Goal: Obtain resource: Download file/media

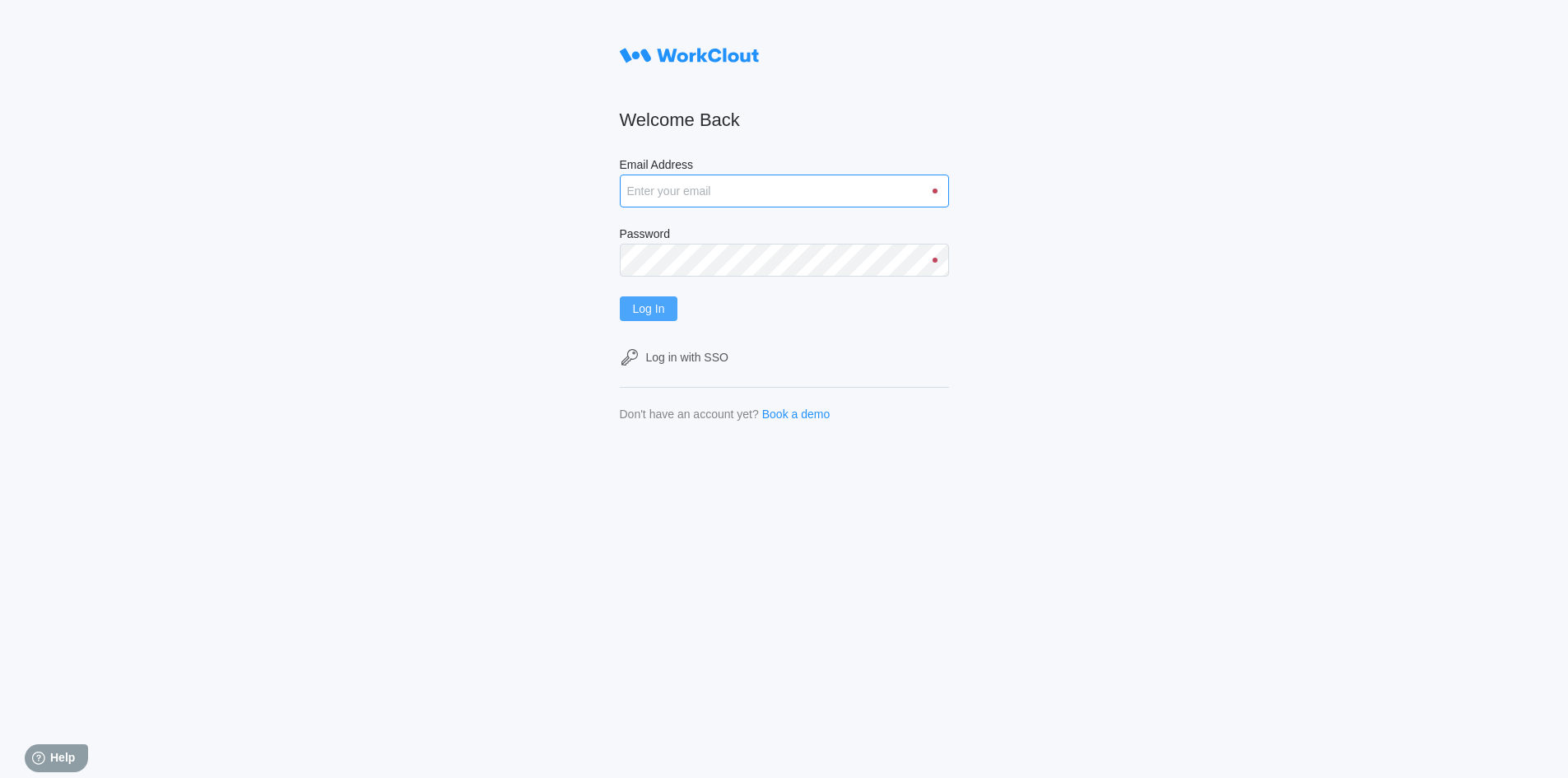
type input "[EMAIL_ADDRESS][DOMAIN_NAME]"
click at [670, 303] on button "Log In" at bounding box center [648, 309] width 59 height 25
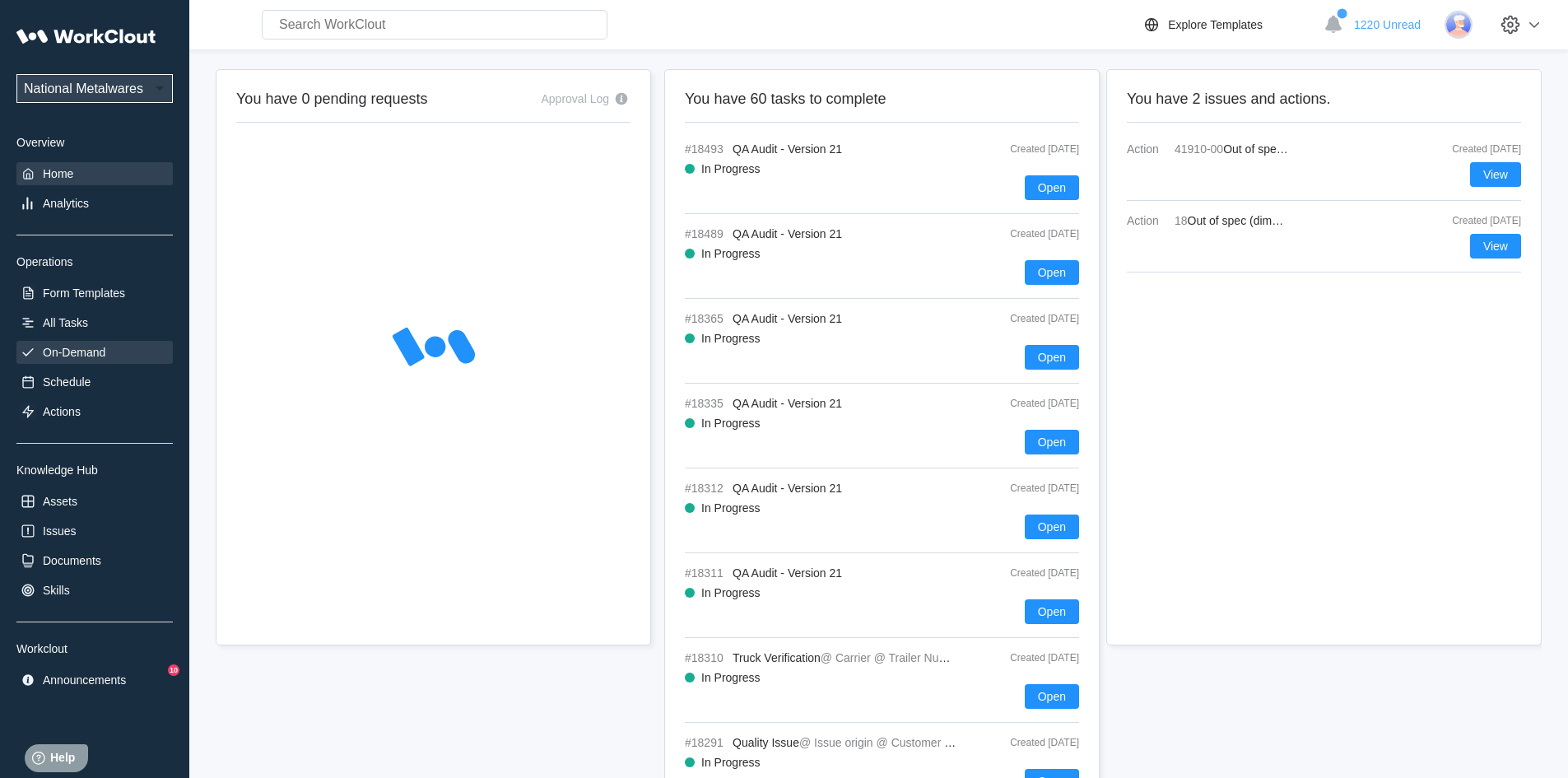
click at [71, 352] on div "On-Demand" at bounding box center [74, 352] width 63 height 13
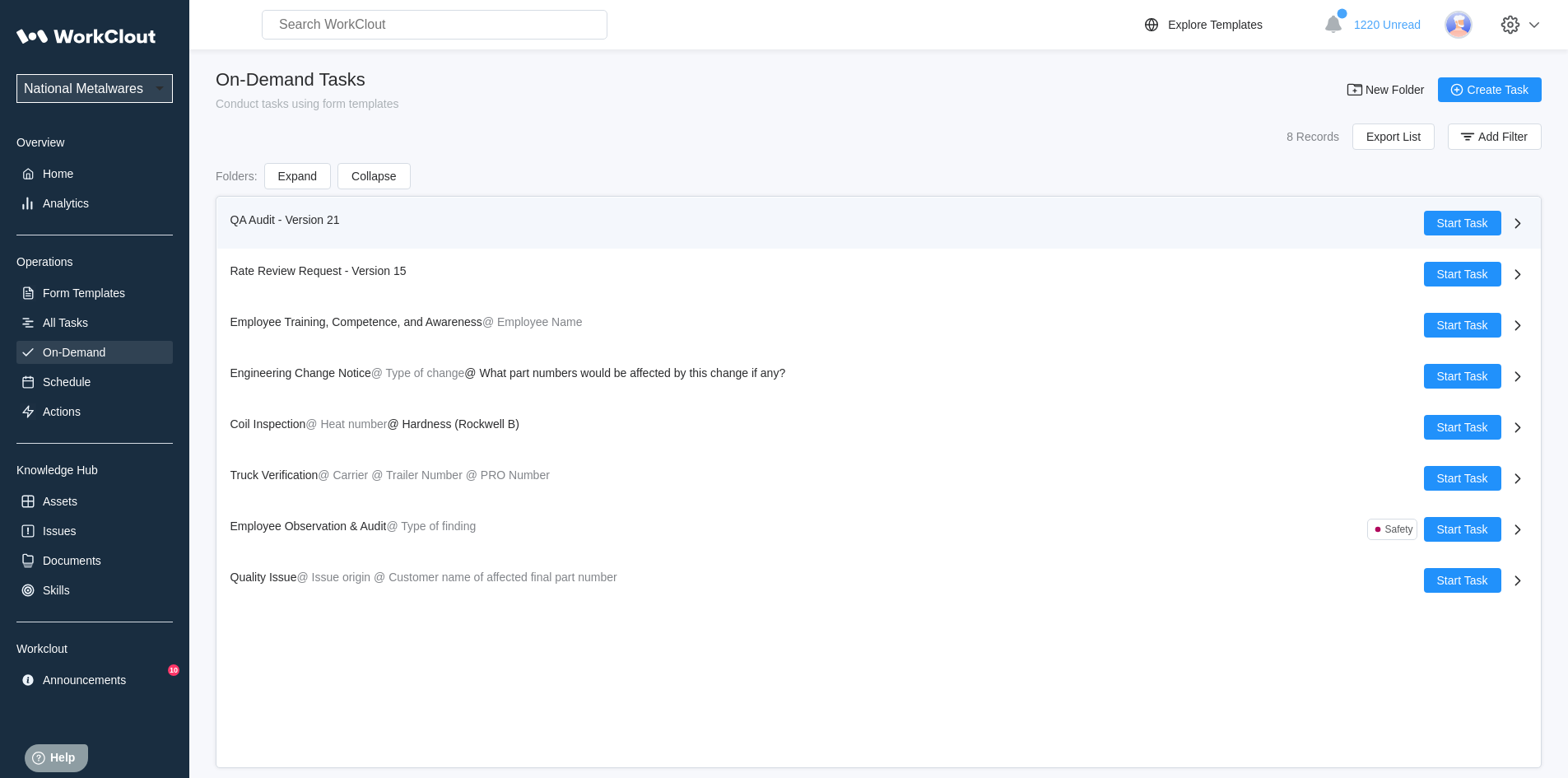
click at [249, 217] on span "QA Audit - Version 21" at bounding box center [286, 220] width 110 height 13
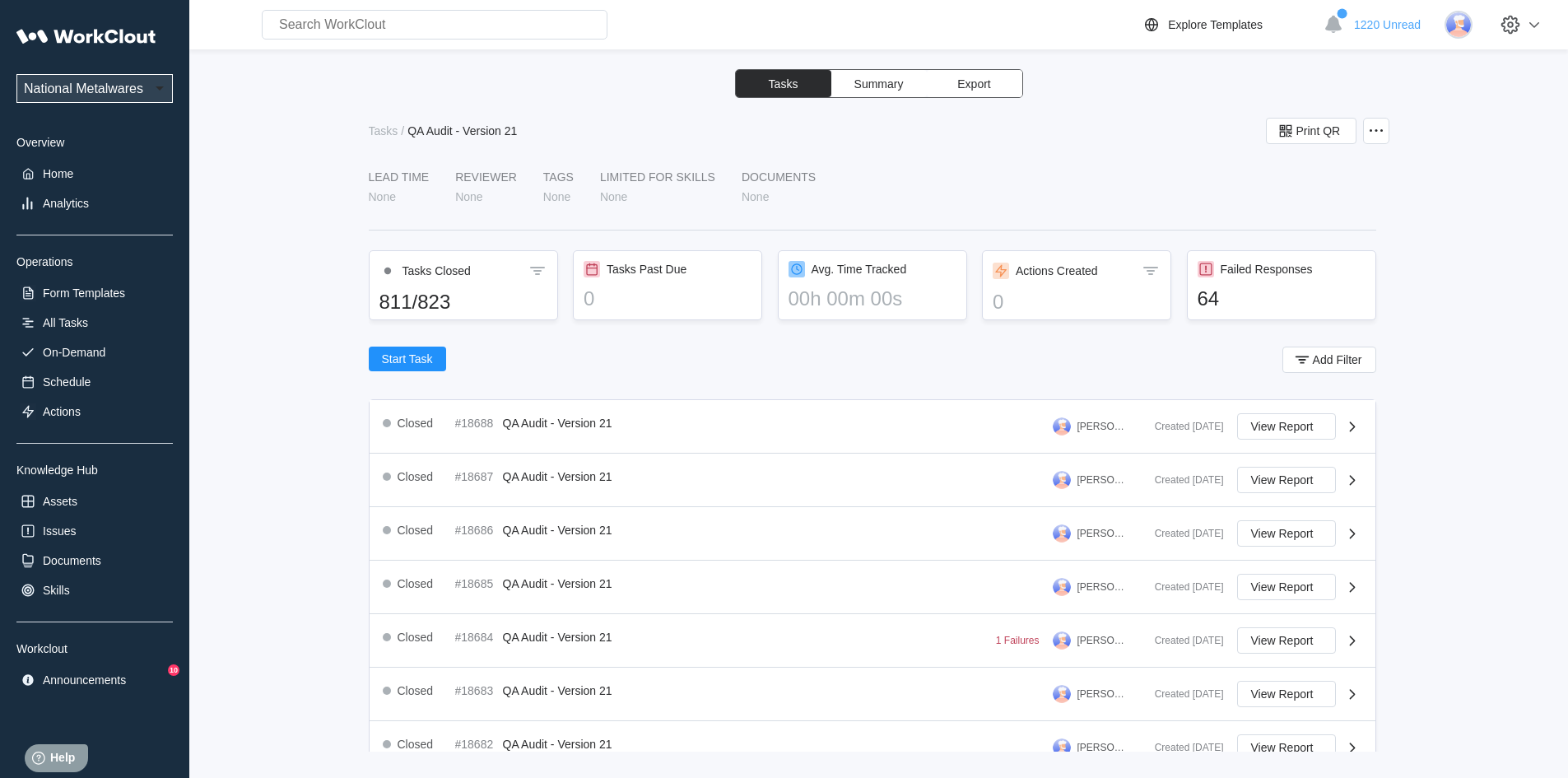
click at [991, 82] on button "Export" at bounding box center [974, 84] width 95 height 27
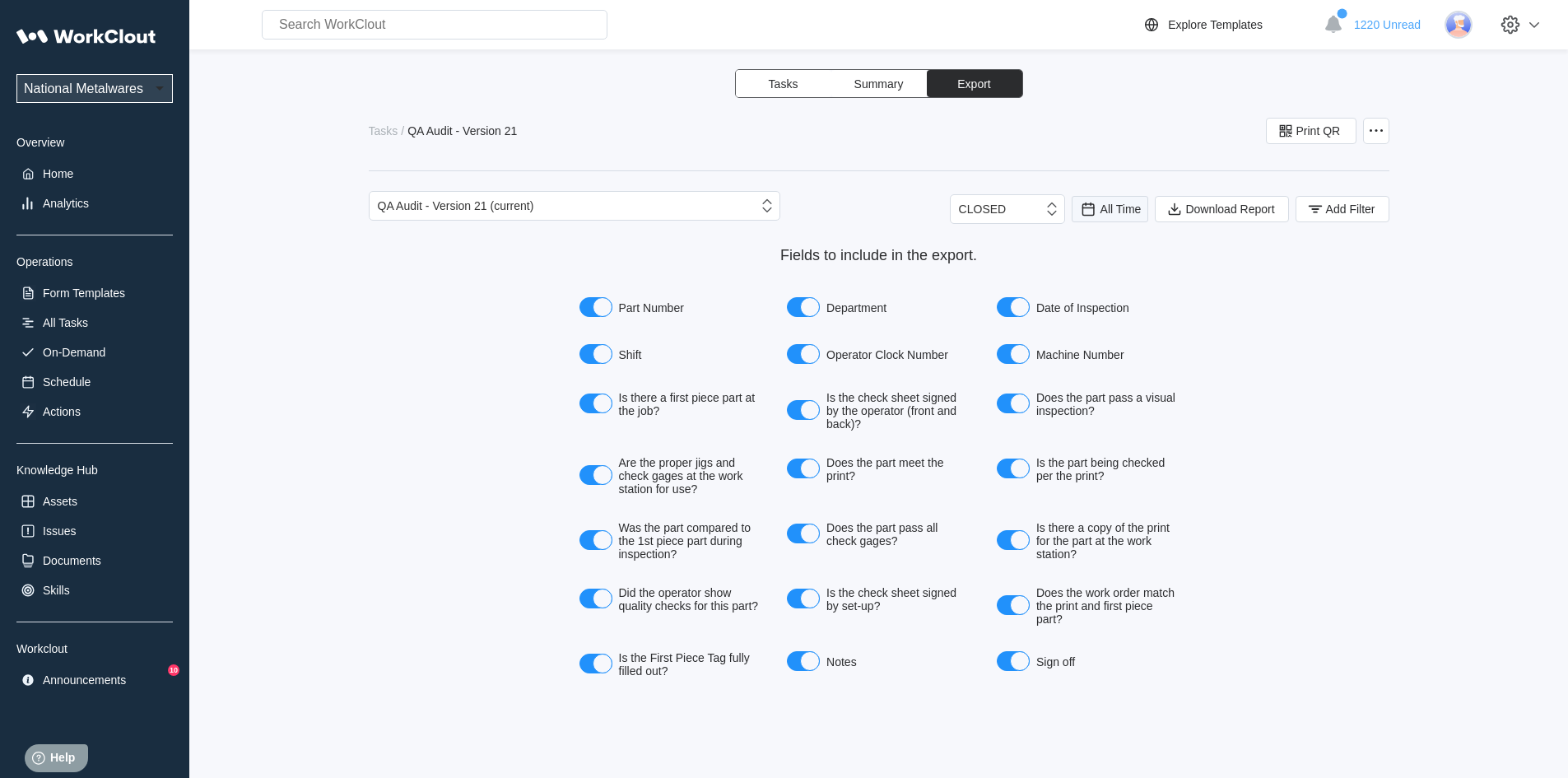
click at [1113, 201] on div "All Time" at bounding box center [1110, 209] width 63 height 18
click at [1096, 265] on div "Last day" at bounding box center [1087, 269] width 43 height 13
click at [1344, 214] on span "Add Filter" at bounding box center [1351, 209] width 49 height 12
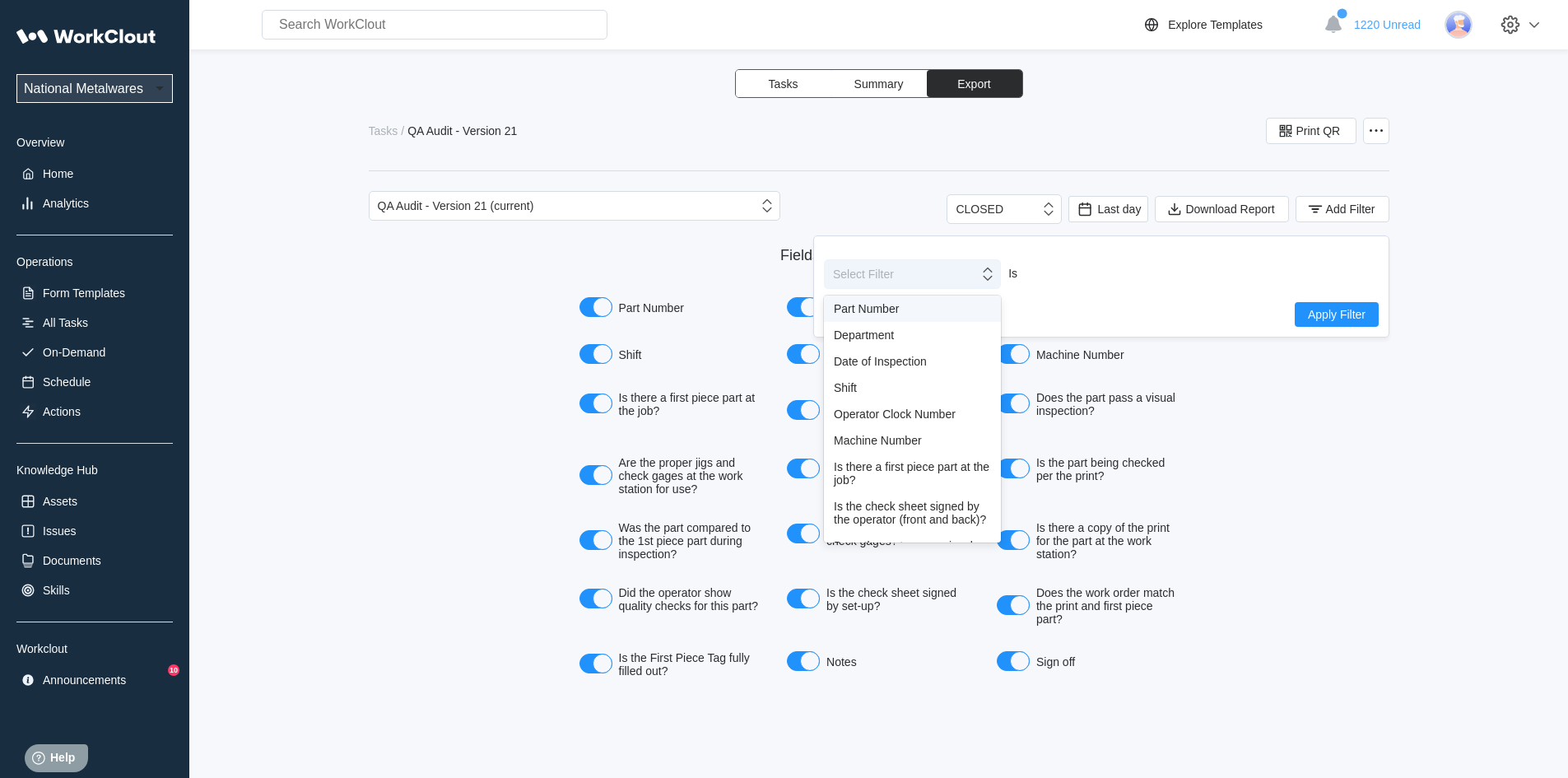
click at [985, 280] on icon at bounding box center [988, 274] width 18 height 18
drag, startPoint x: 847, startPoint y: 390, endPoint x: 1051, endPoint y: 340, distance: 210.0
click at [848, 389] on div "Shift" at bounding box center [912, 388] width 157 height 13
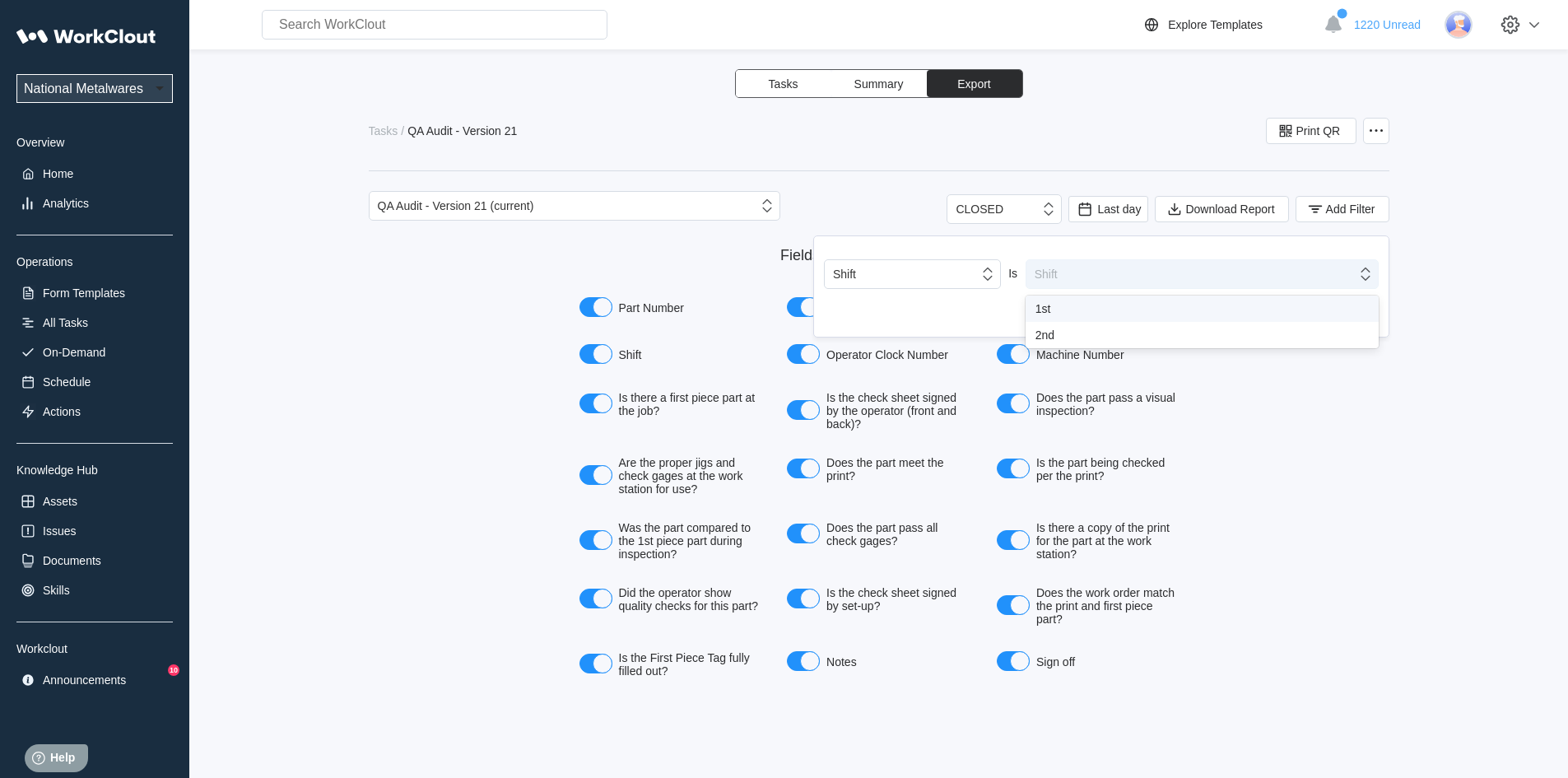
click at [1366, 272] on icon at bounding box center [1365, 274] width 18 height 18
click at [1042, 309] on div "1st" at bounding box center [1202, 309] width 334 height 13
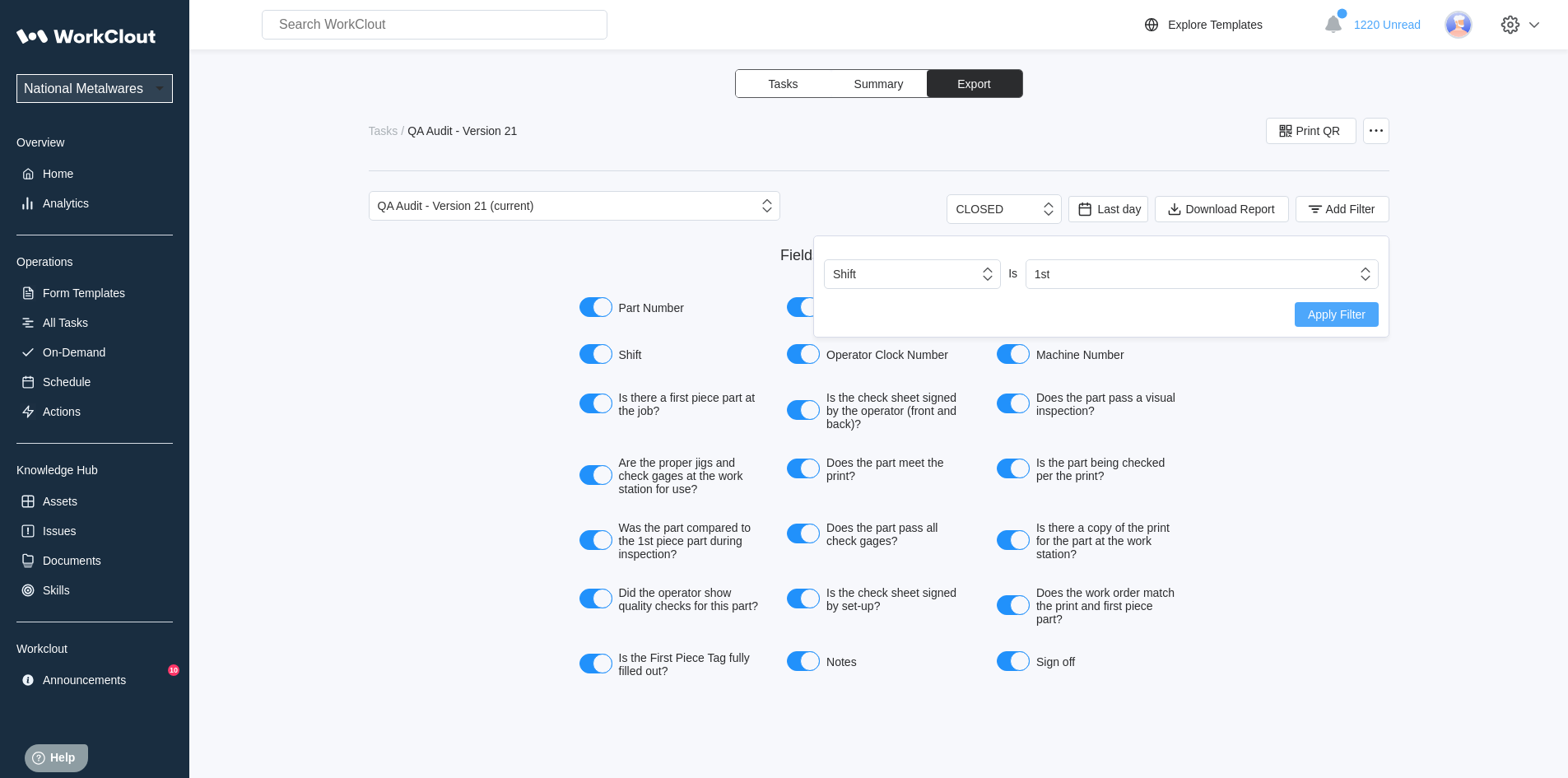
click at [1354, 305] on button "Apply Filter" at bounding box center [1336, 314] width 84 height 25
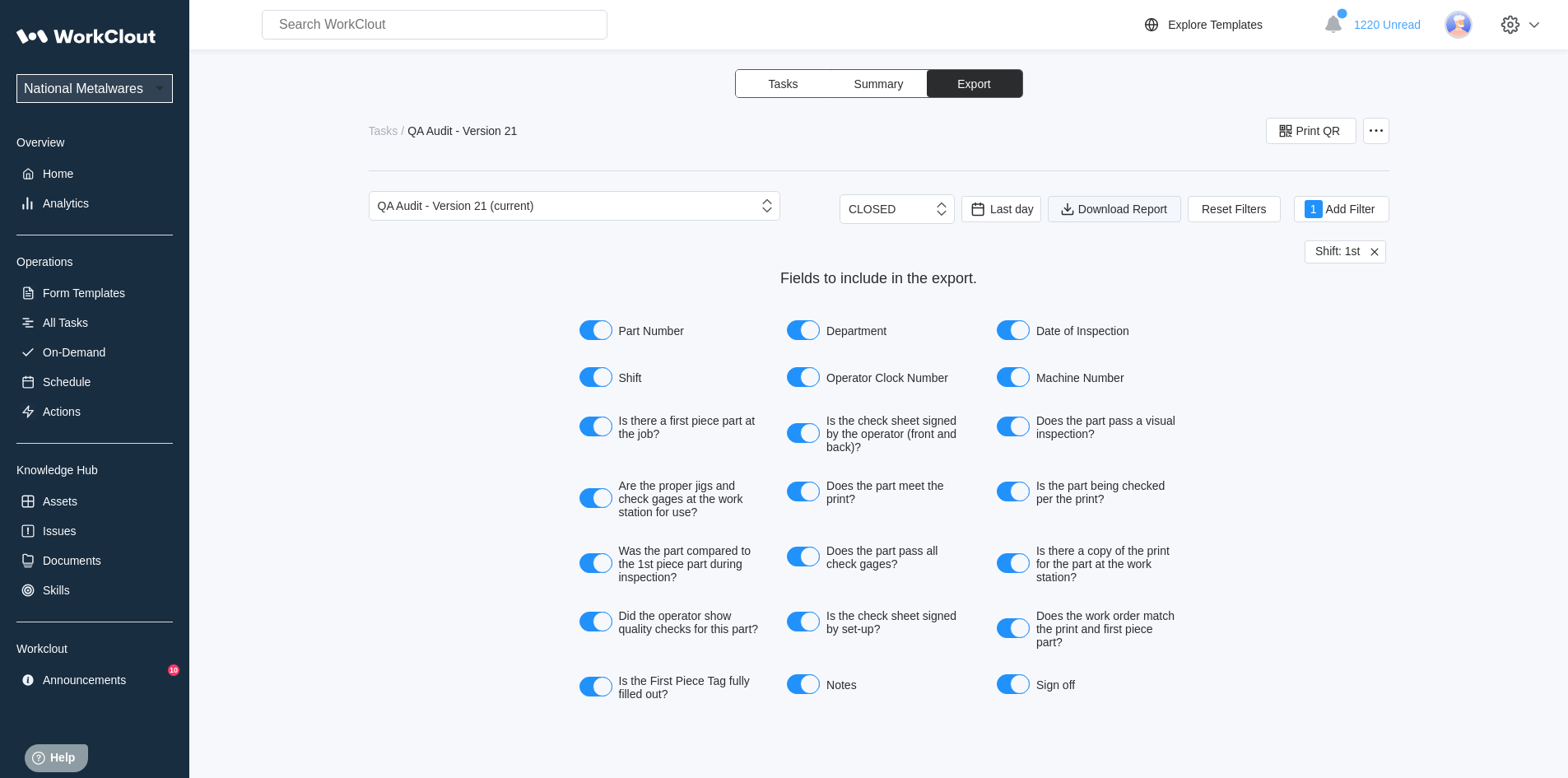
click at [1075, 214] on icon "submit" at bounding box center [1068, 209] width 18 height 18
